Goal: Transaction & Acquisition: Book appointment/travel/reservation

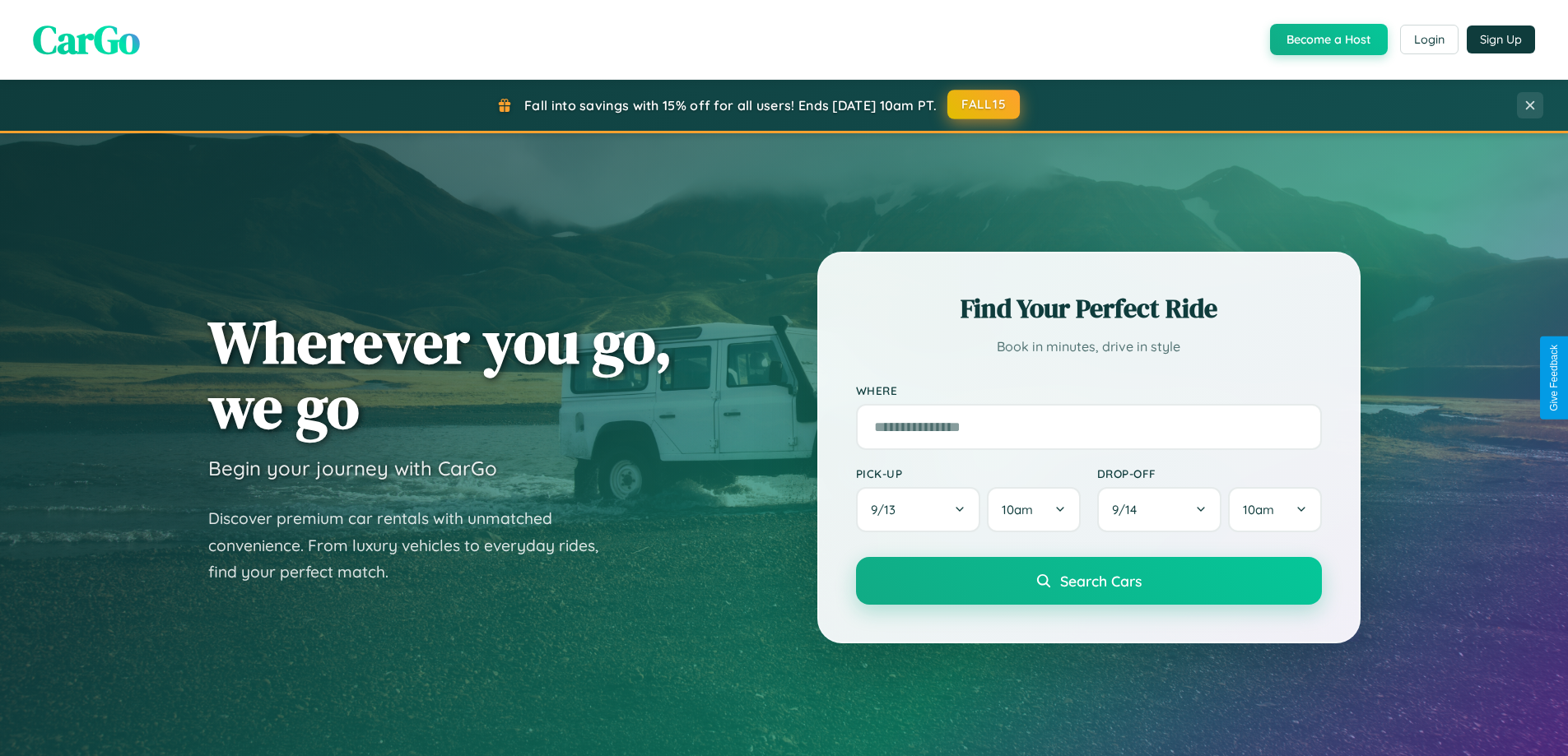
click at [984, 105] on button "FALL15" at bounding box center [984, 105] width 73 height 29
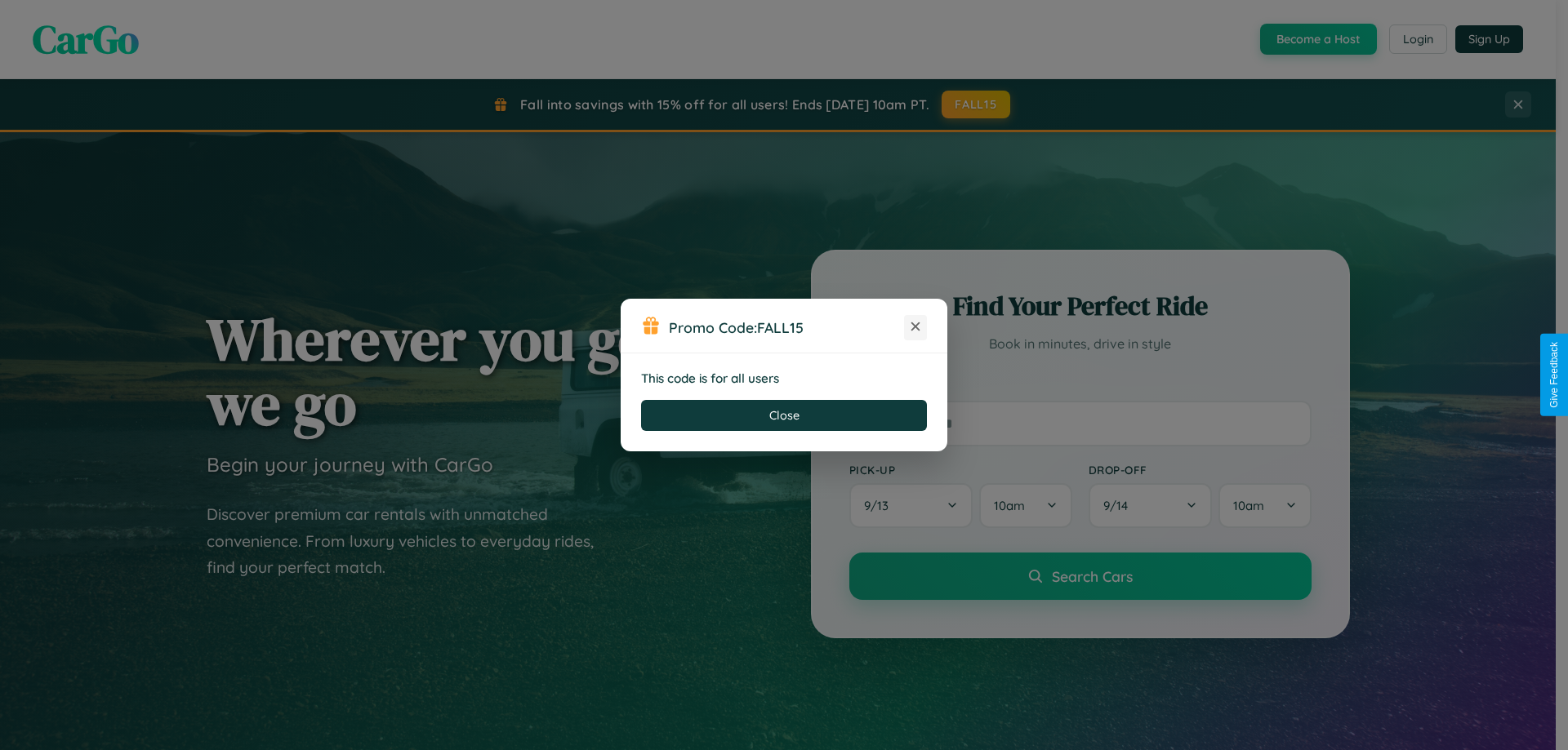
click at [916, 327] on icon at bounding box center [916, 326] width 16 height 16
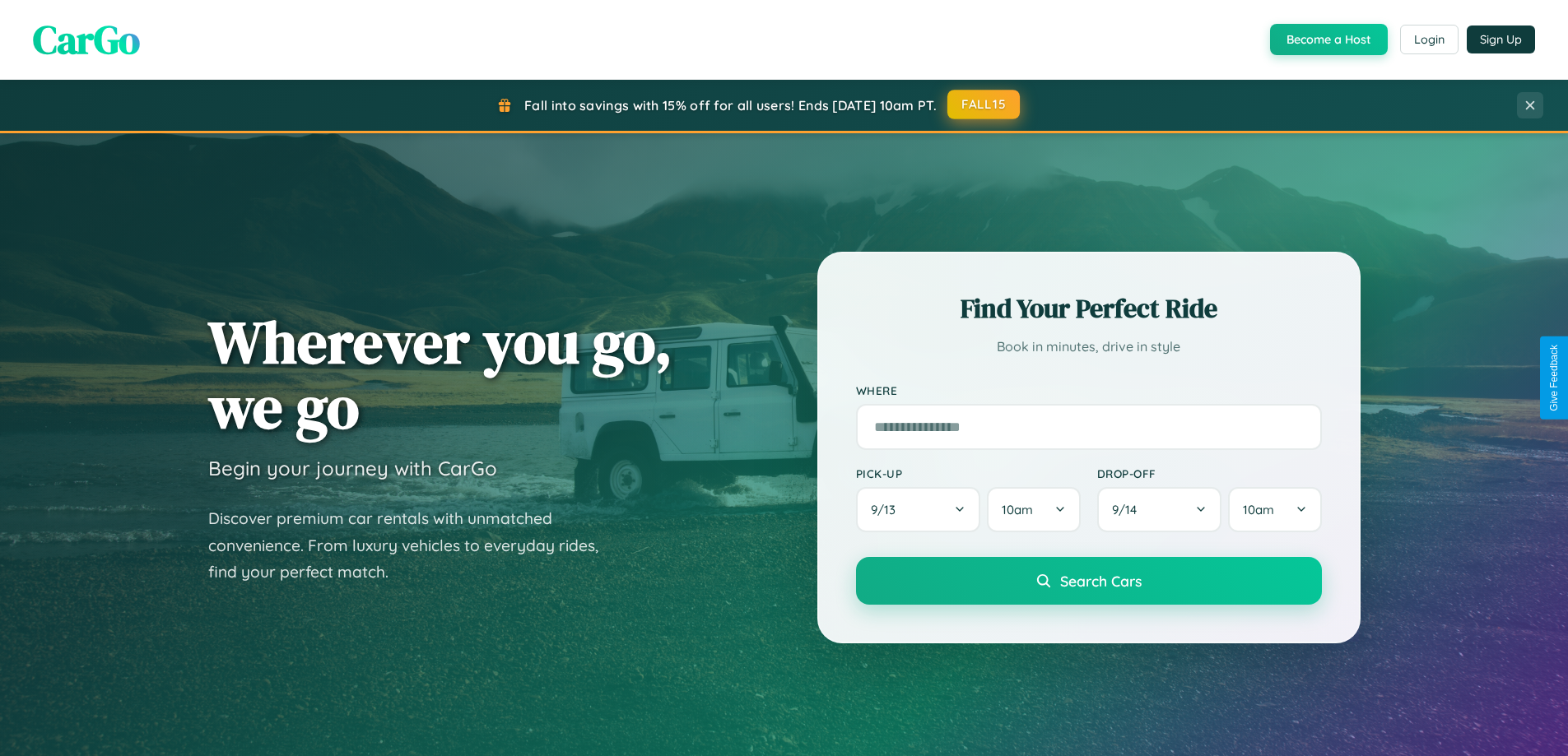
click at [984, 106] on button "FALL15" at bounding box center [984, 105] width 73 height 29
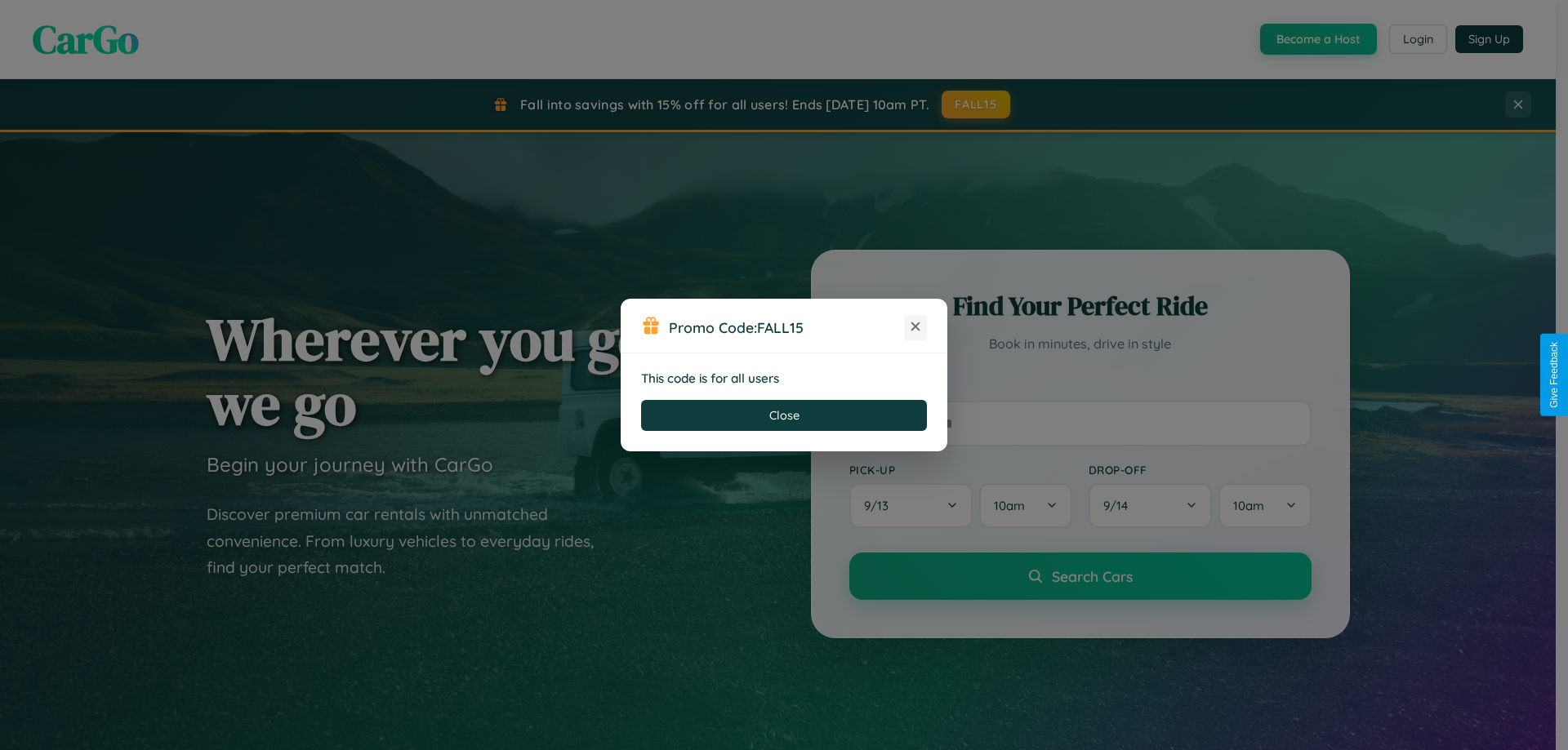
click at [916, 327] on icon at bounding box center [916, 326] width 16 height 16
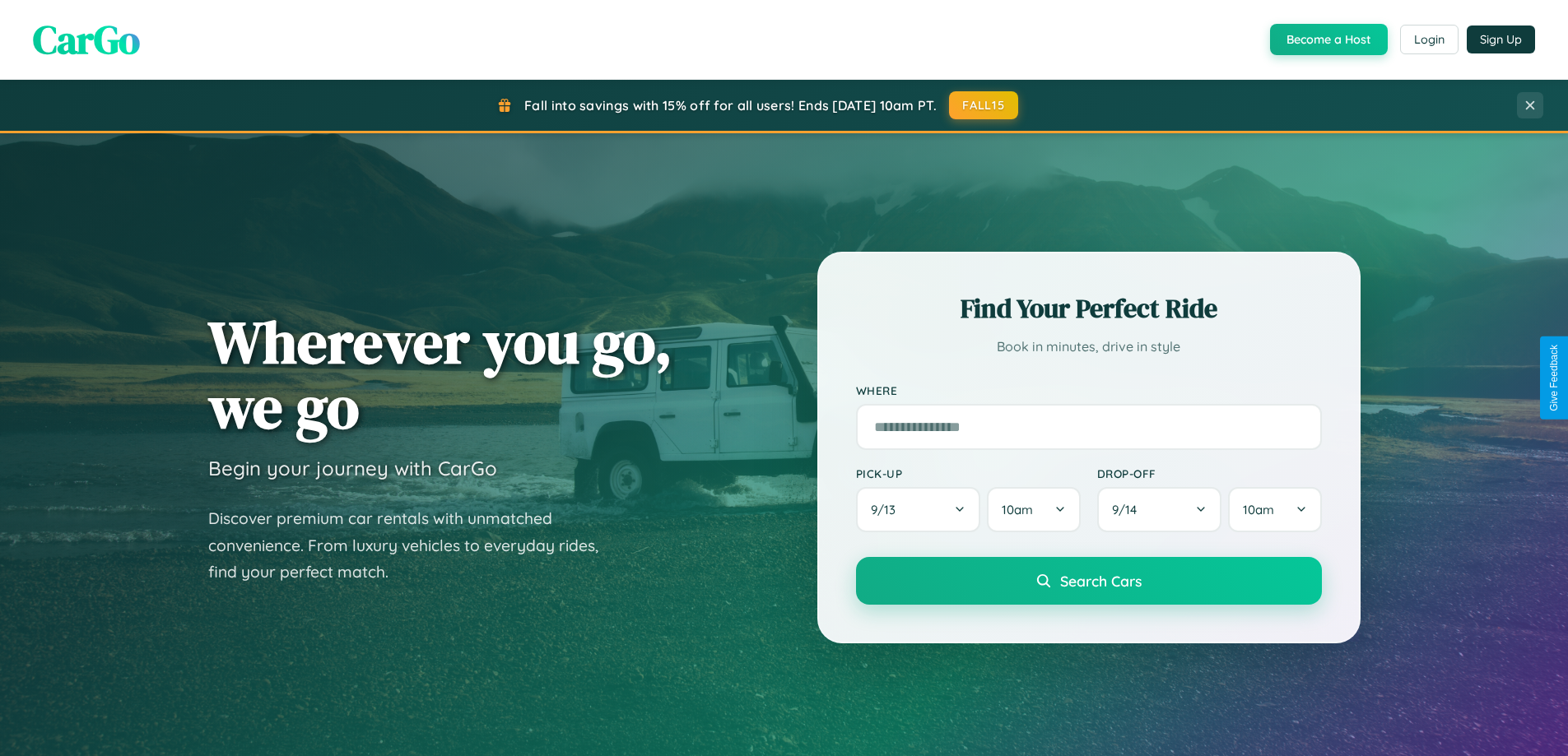
scroll to position [1132, 0]
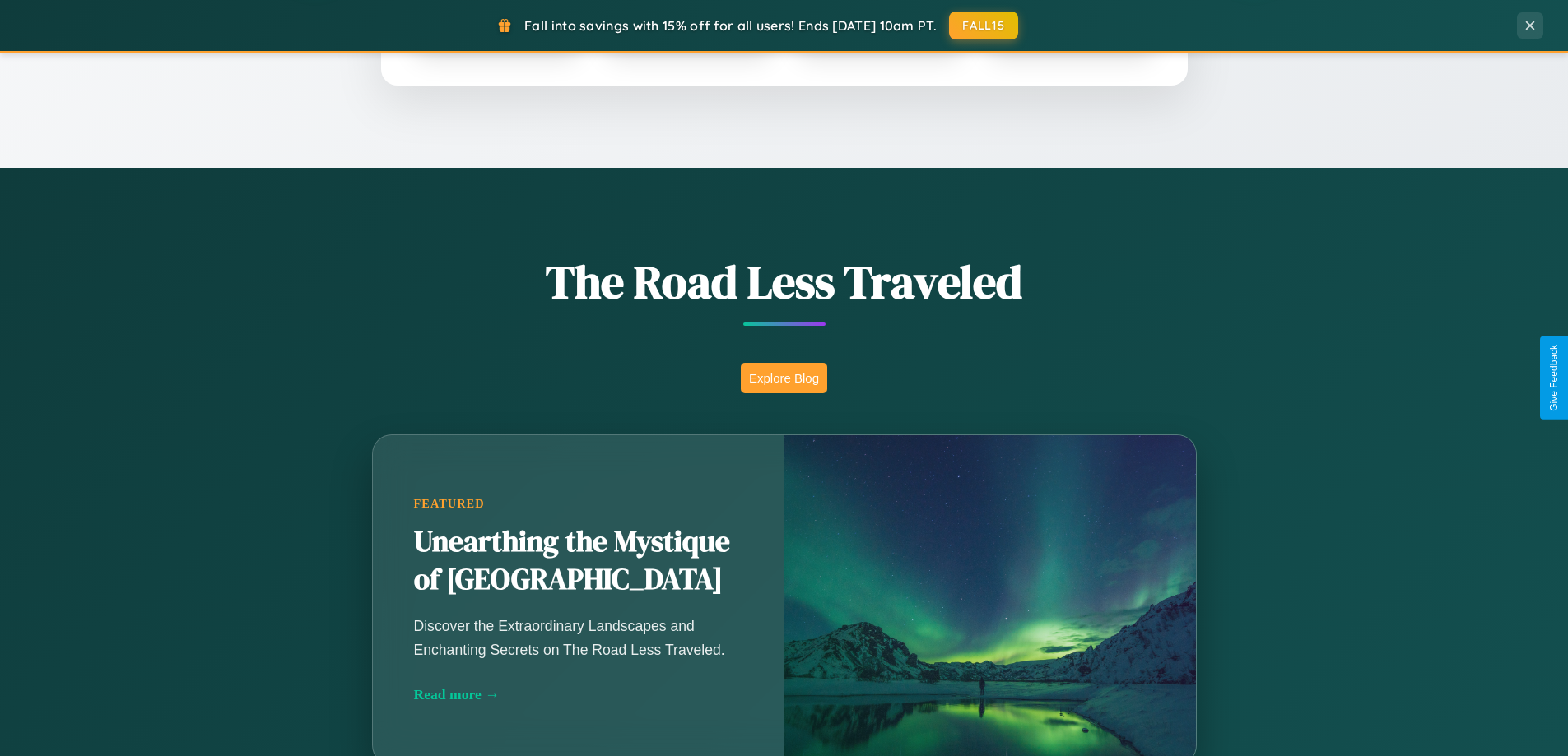
click at [784, 378] on button "Explore Blog" at bounding box center [784, 378] width 87 height 30
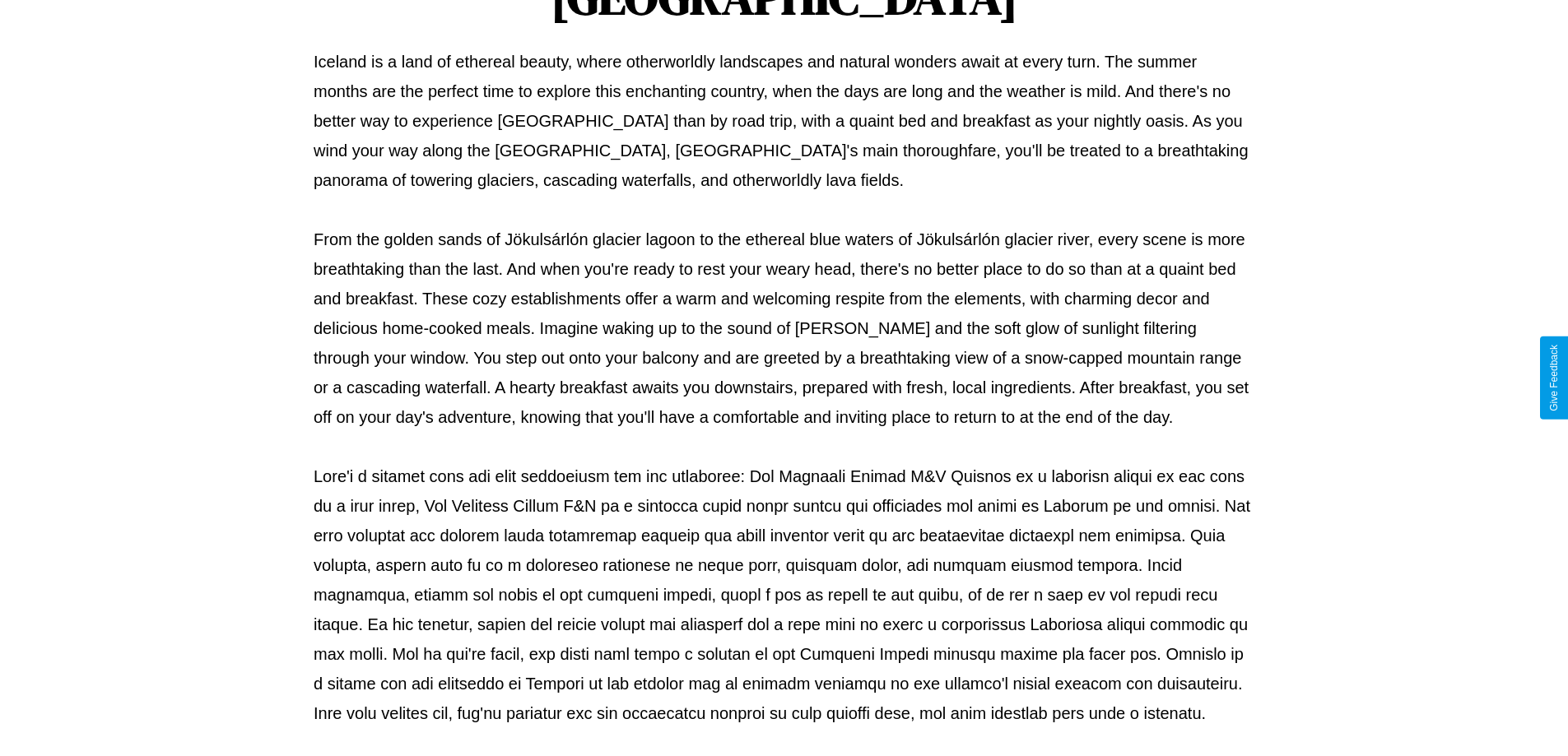
scroll to position [533, 0]
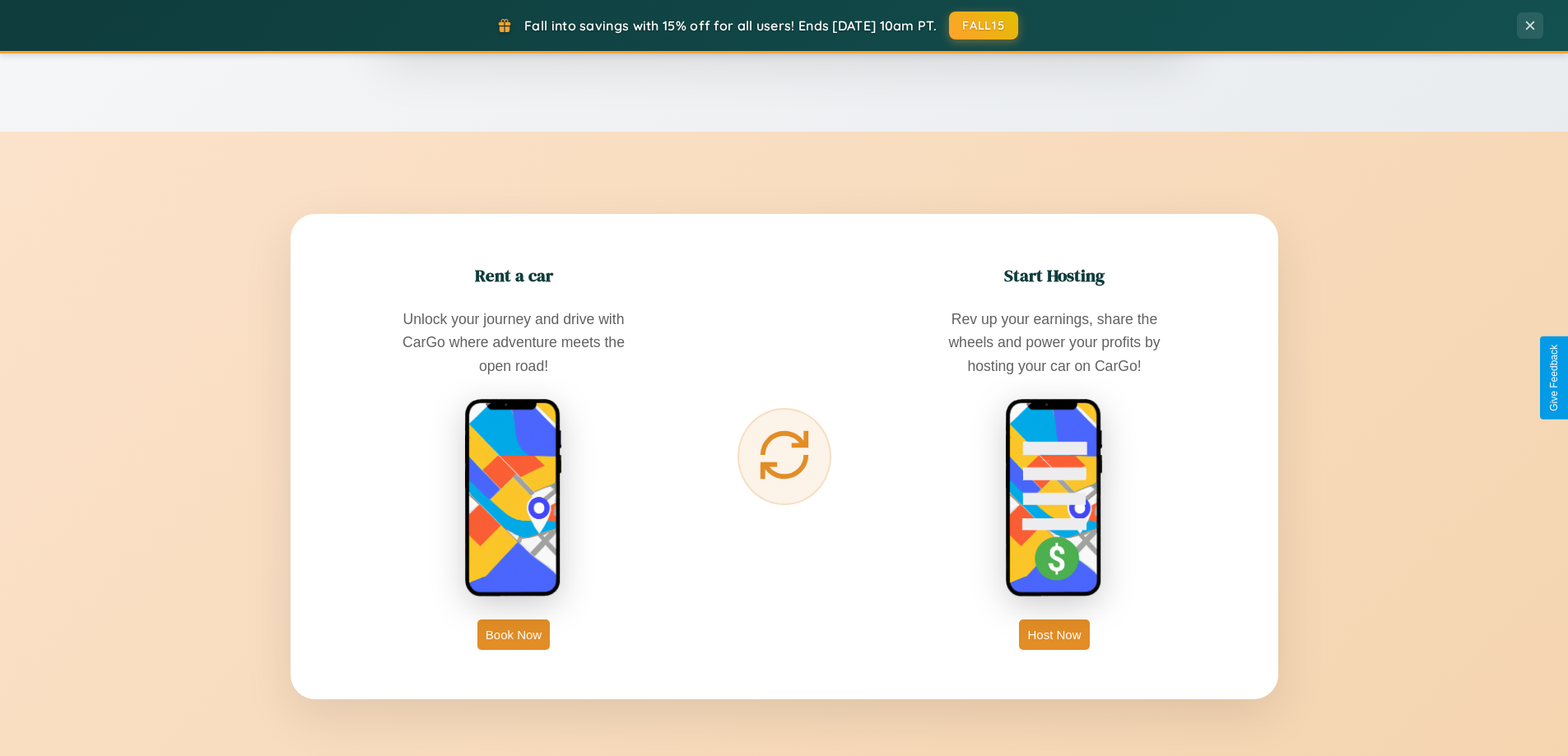
scroll to position [2644, 0]
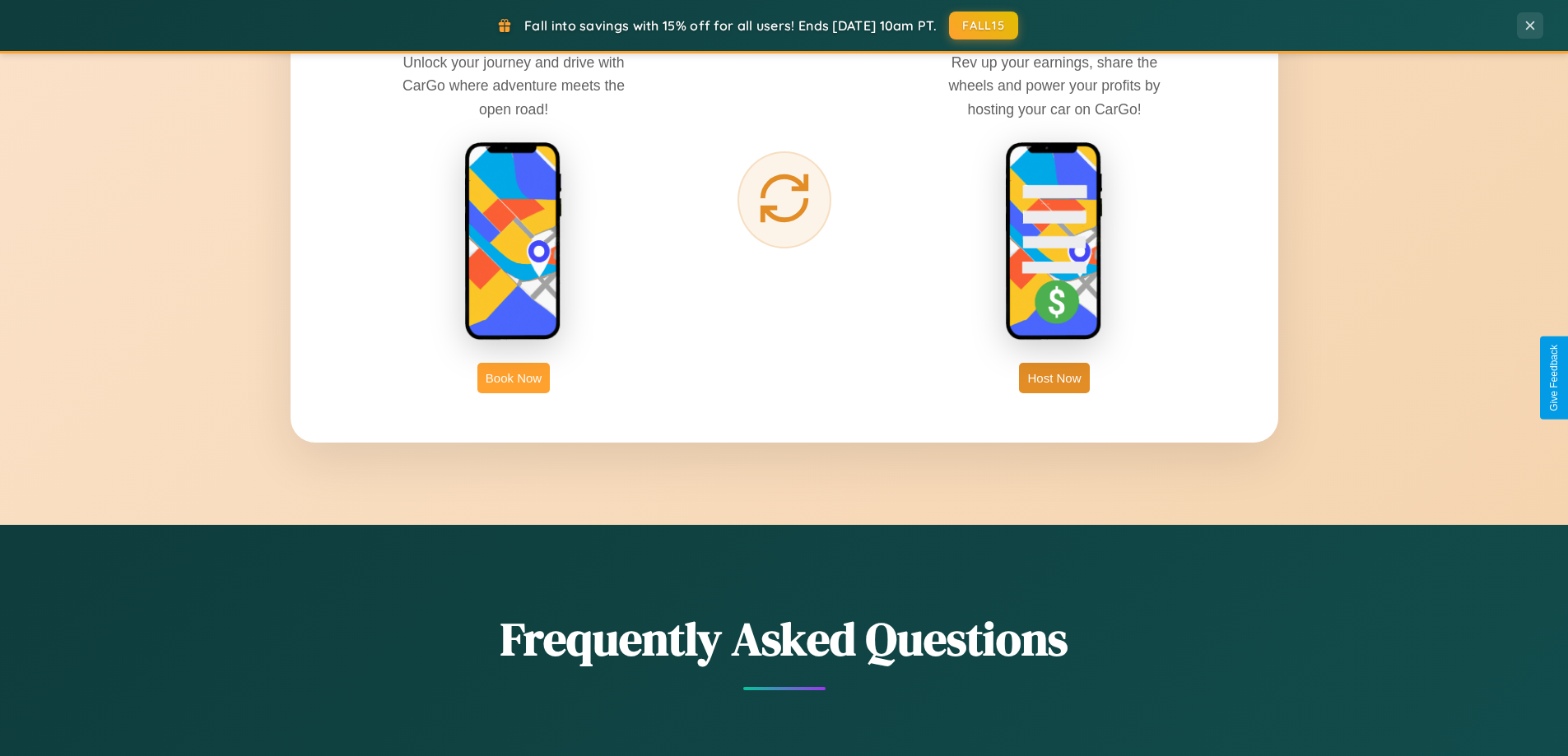
click at [514, 378] on button "Book Now" at bounding box center [514, 378] width 73 height 30
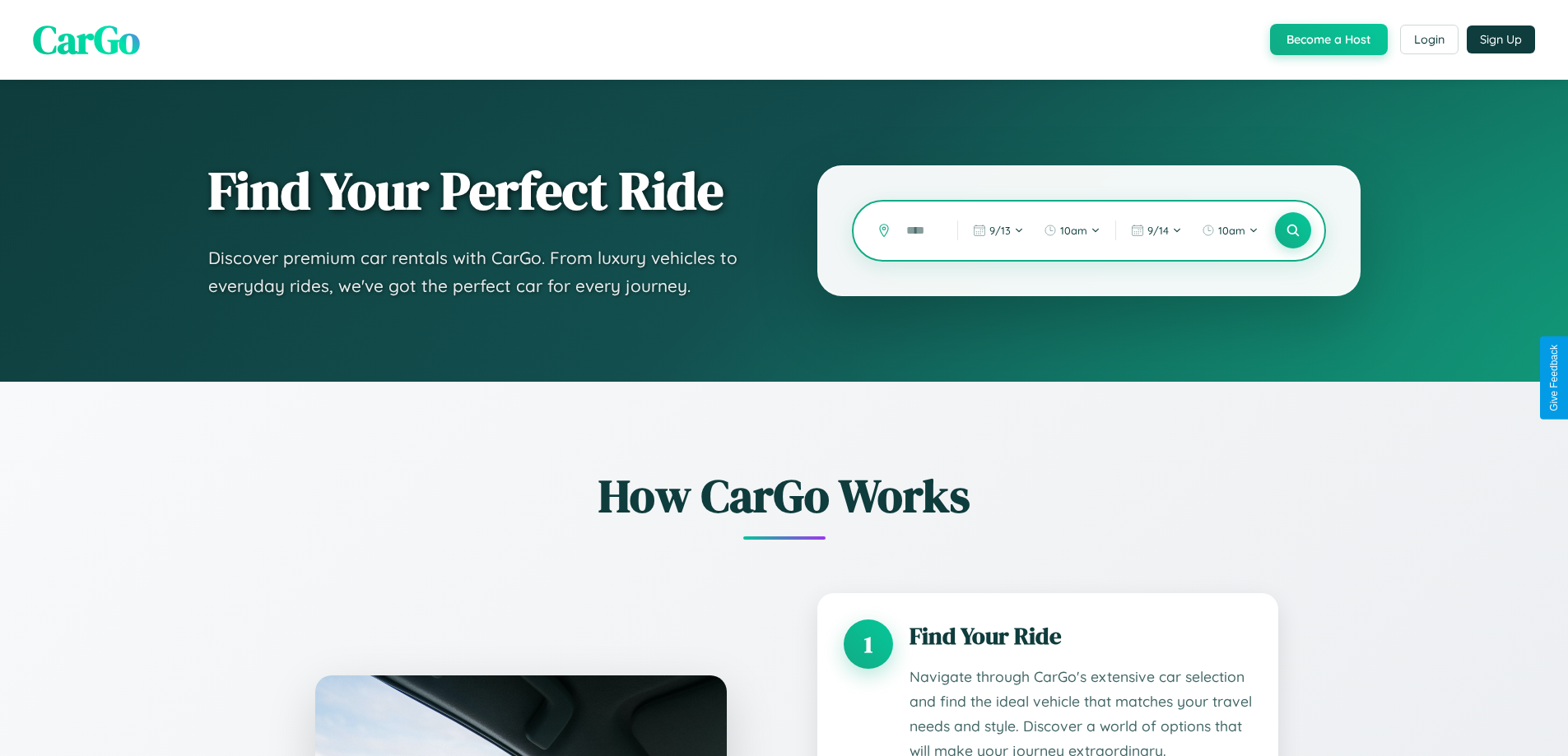
click at [919, 230] on input "text" at bounding box center [919, 230] width 42 height 29
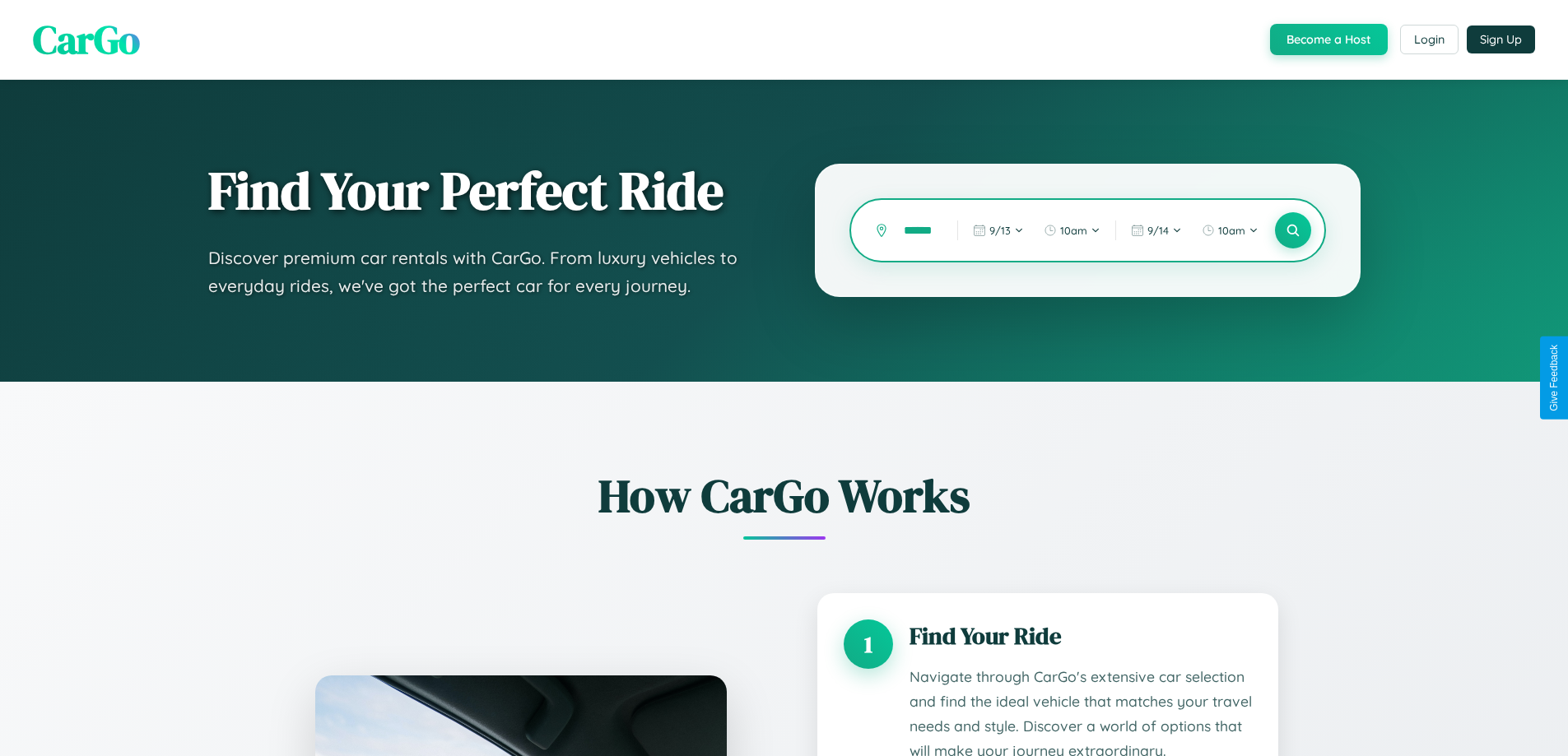
scroll to position [0, 11]
type input "******"
click at [1293, 230] on icon at bounding box center [1293, 230] width 16 height 16
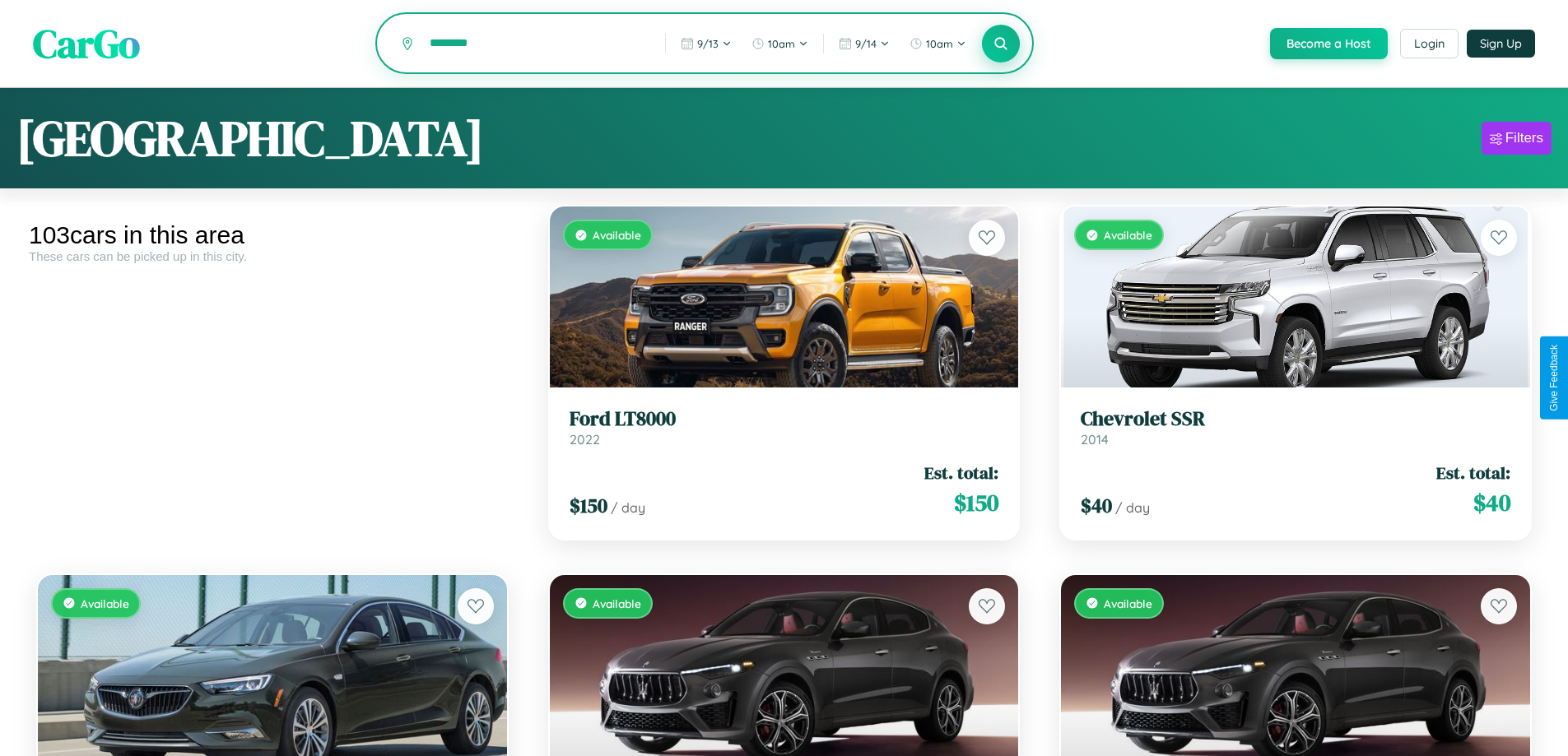
type input "********"
click at [1000, 44] on icon at bounding box center [1001, 43] width 16 height 16
